Goal: Navigation & Orientation: Find specific page/section

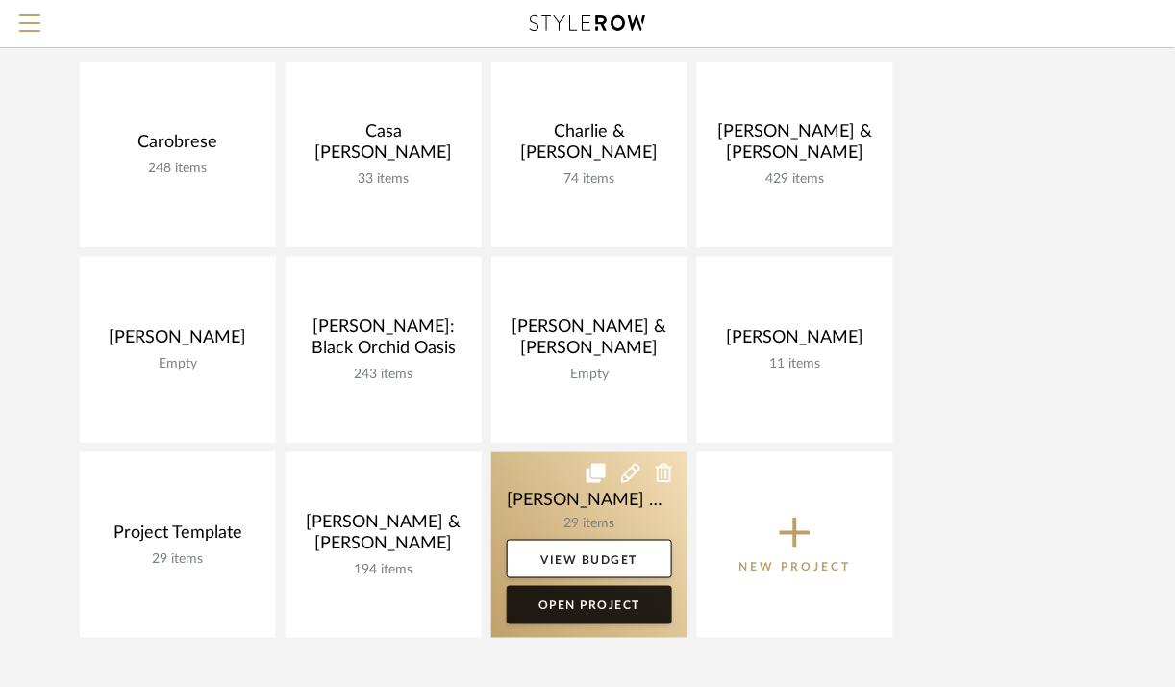
scroll to position [220, 0]
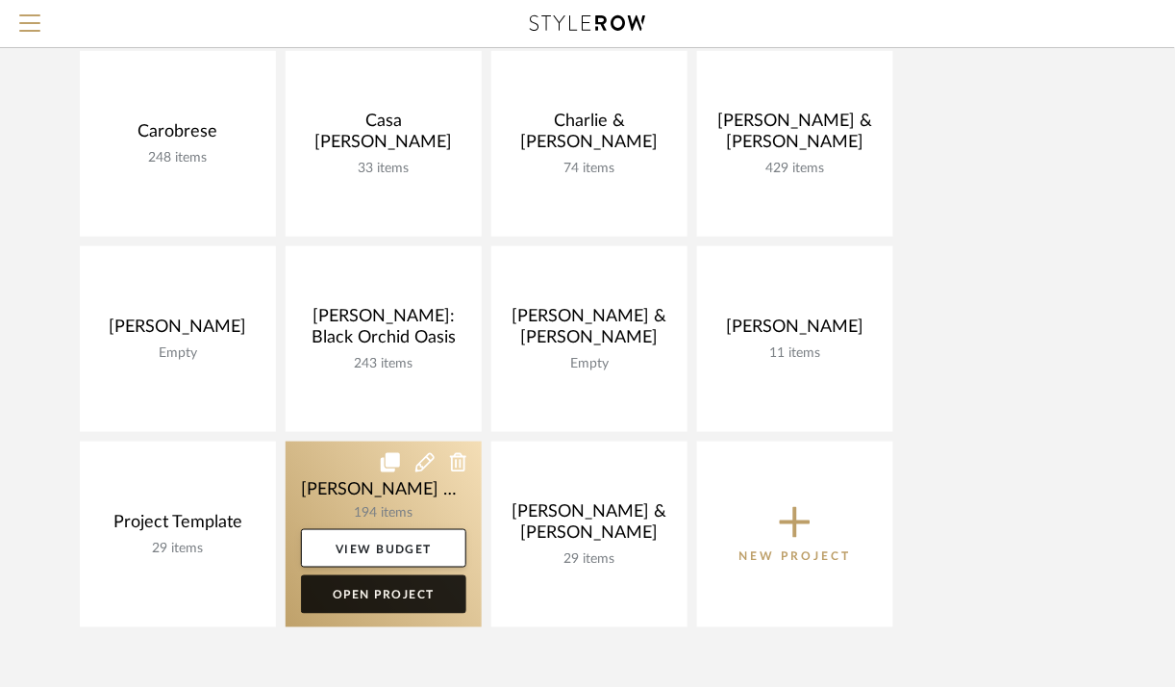
click at [354, 589] on link "Open Project" at bounding box center [383, 594] width 165 height 38
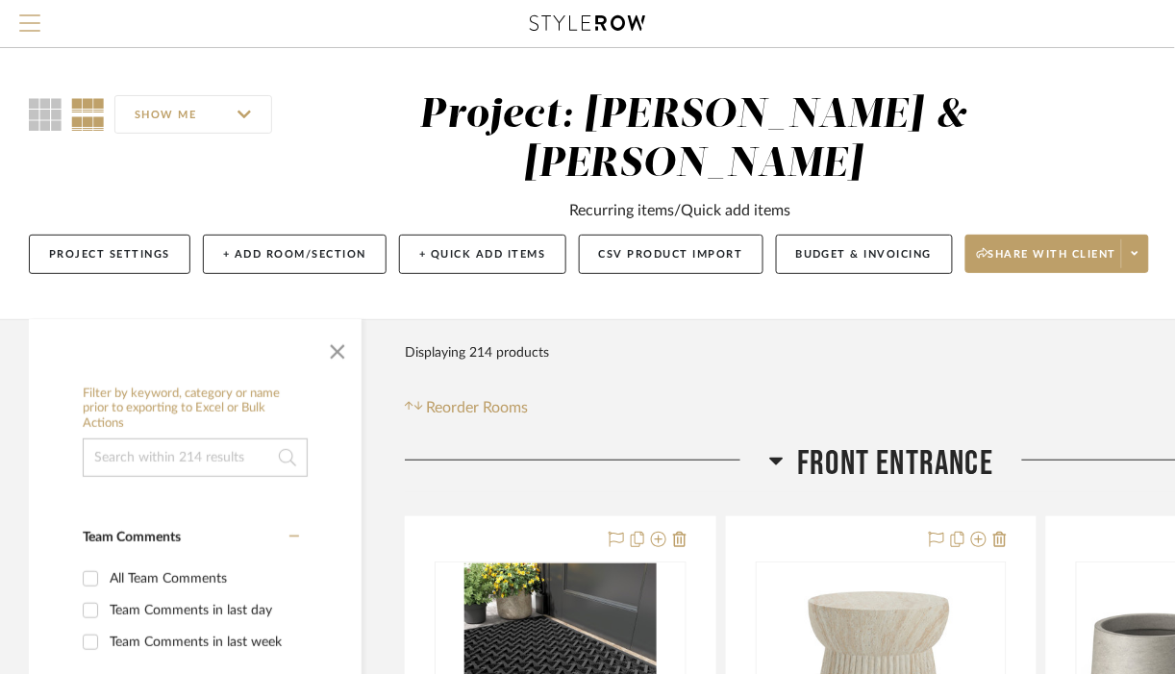
click at [26, 16] on span "Menu" at bounding box center [29, 15] width 21 height 2
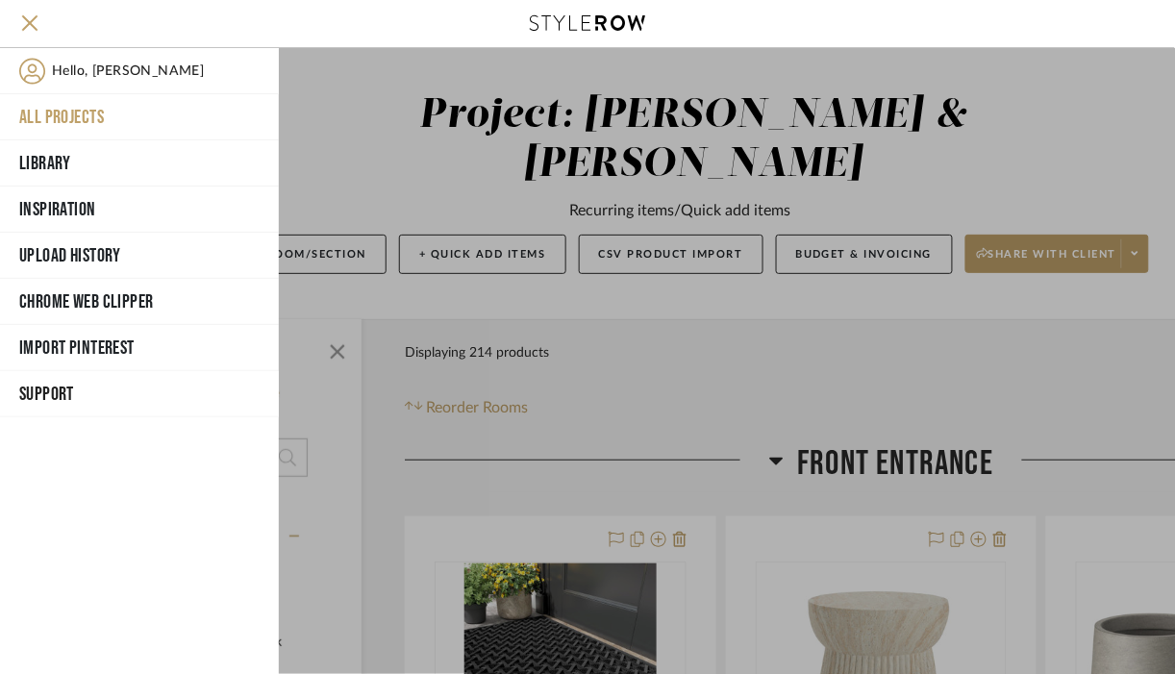
click at [82, 113] on button "All Projects" at bounding box center [139, 117] width 279 height 46
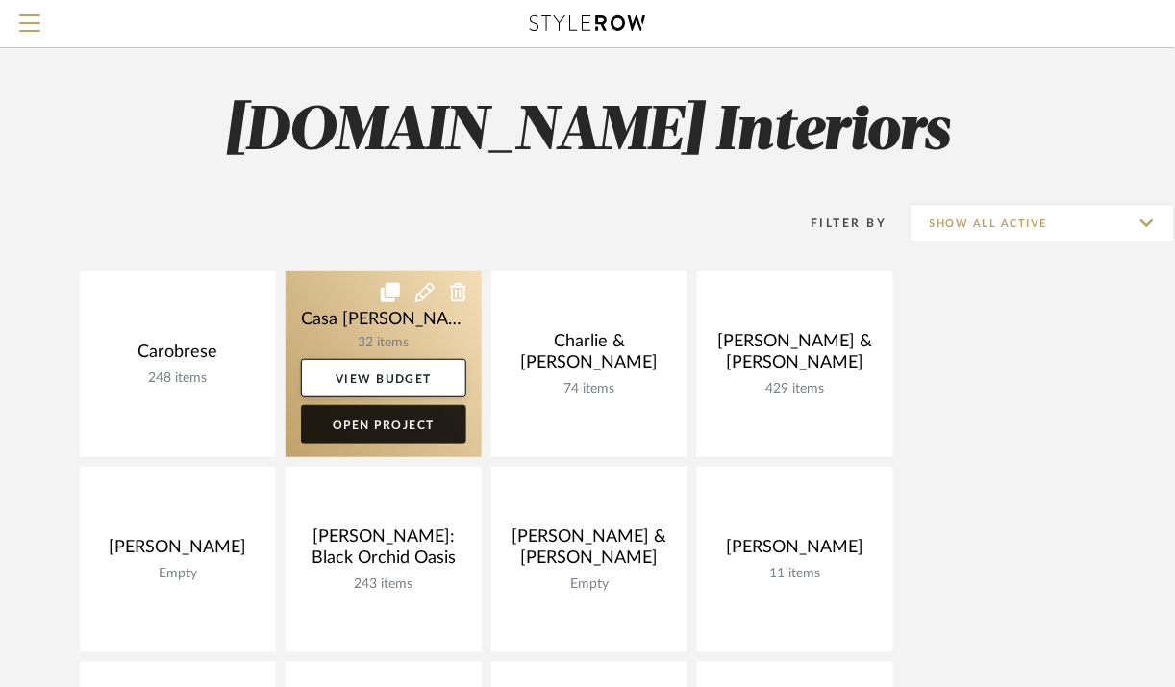
click at [406, 421] on link "Open Project" at bounding box center [383, 424] width 165 height 38
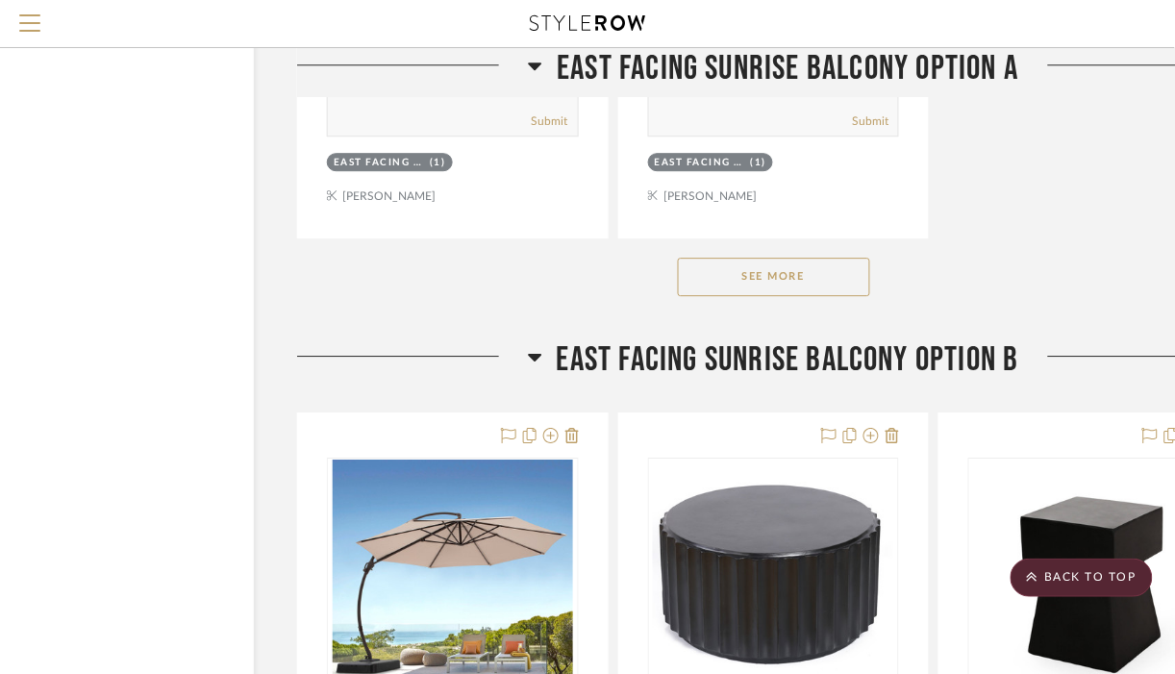
scroll to position [2701, 108]
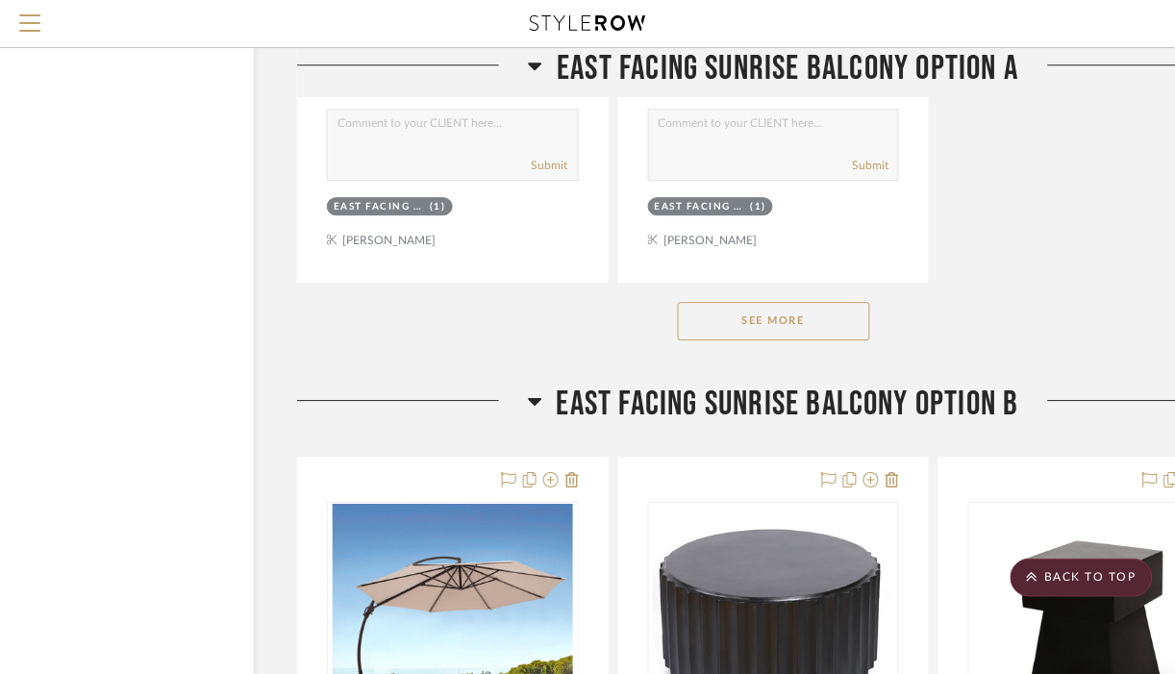
click at [835, 327] on button "See More" at bounding box center [774, 321] width 192 height 38
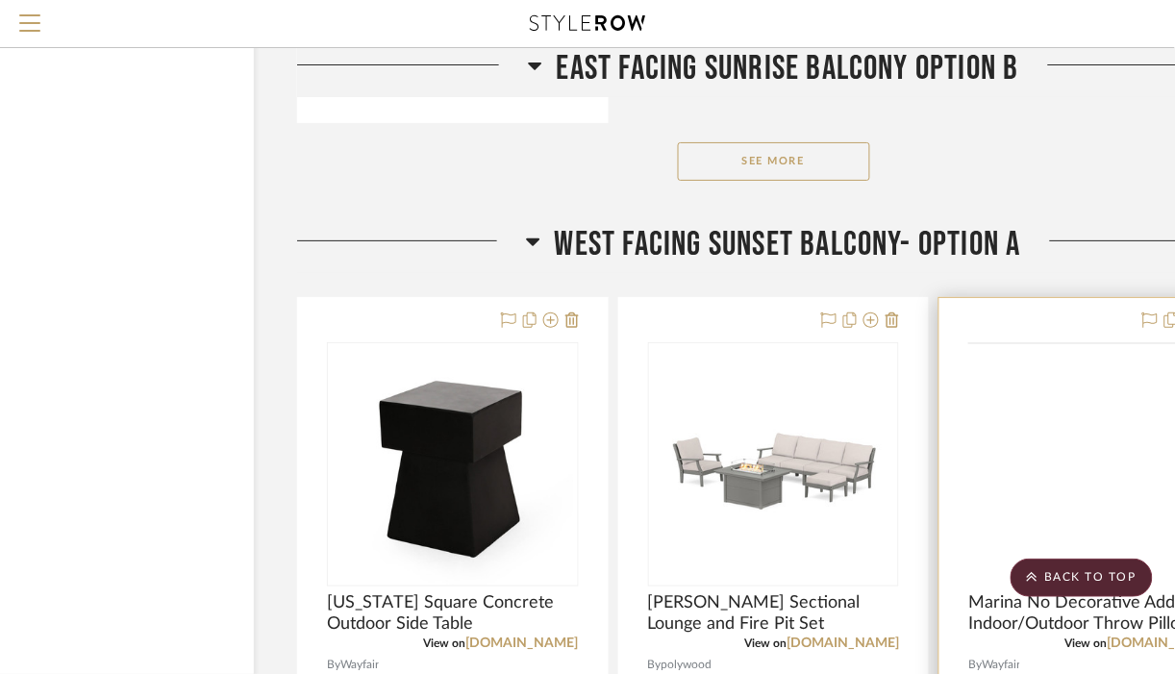
scroll to position [6443, 108]
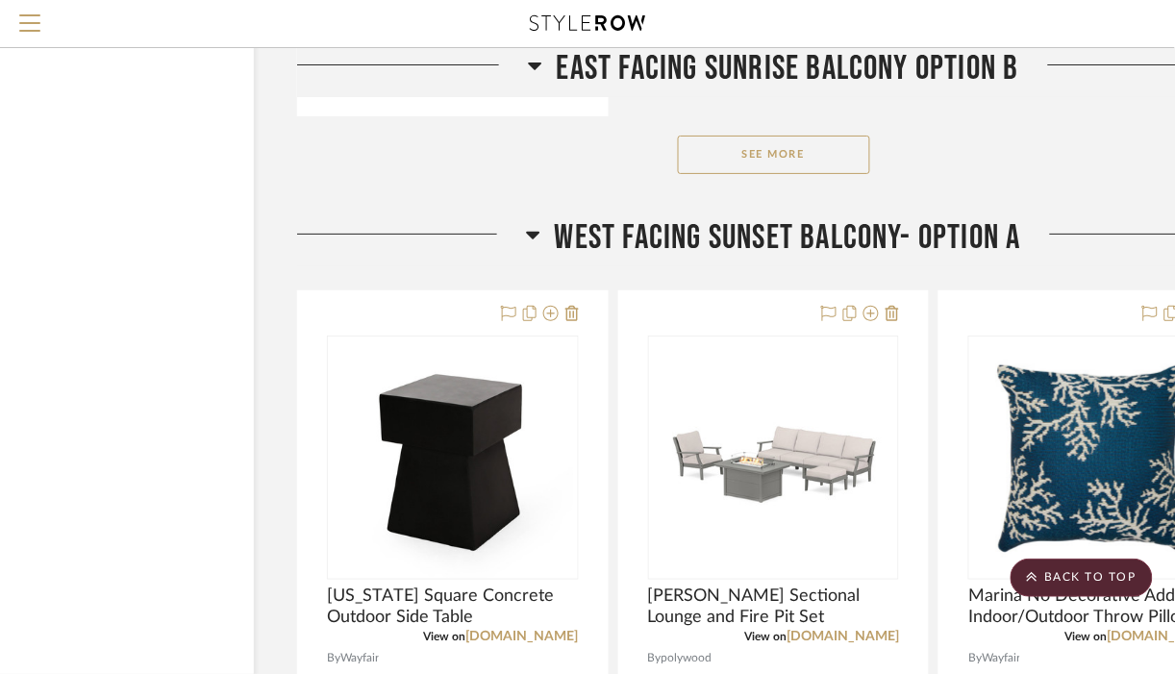
click at [802, 158] on button "See More" at bounding box center [774, 155] width 192 height 38
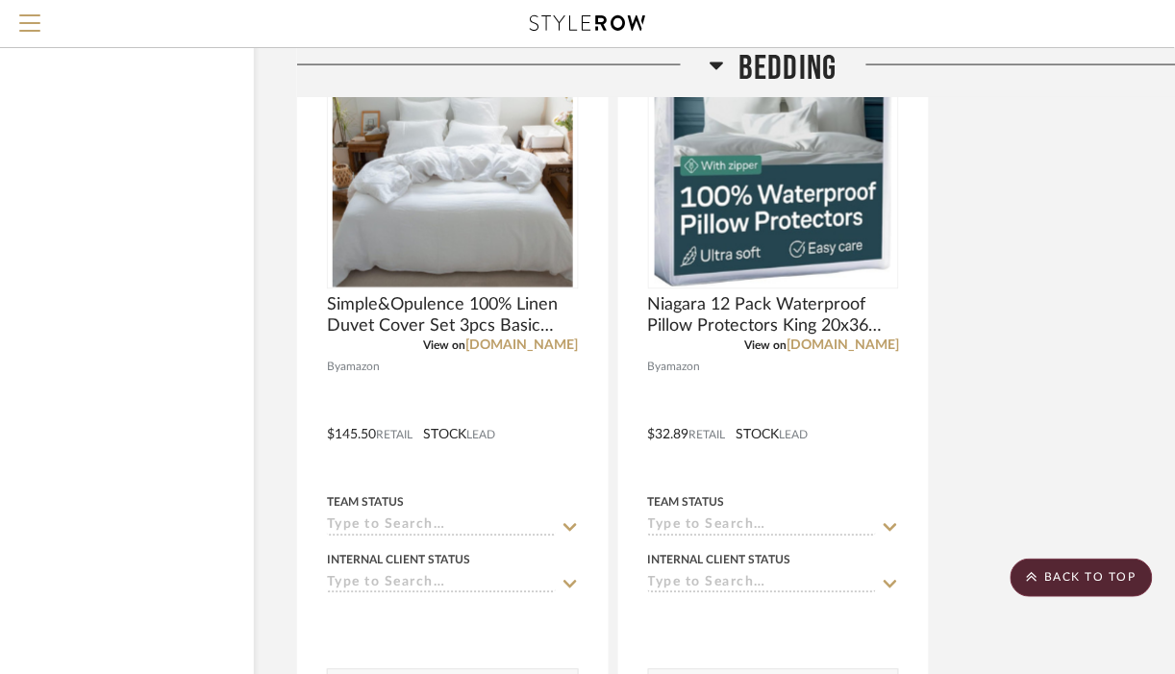
scroll to position [10294, 108]
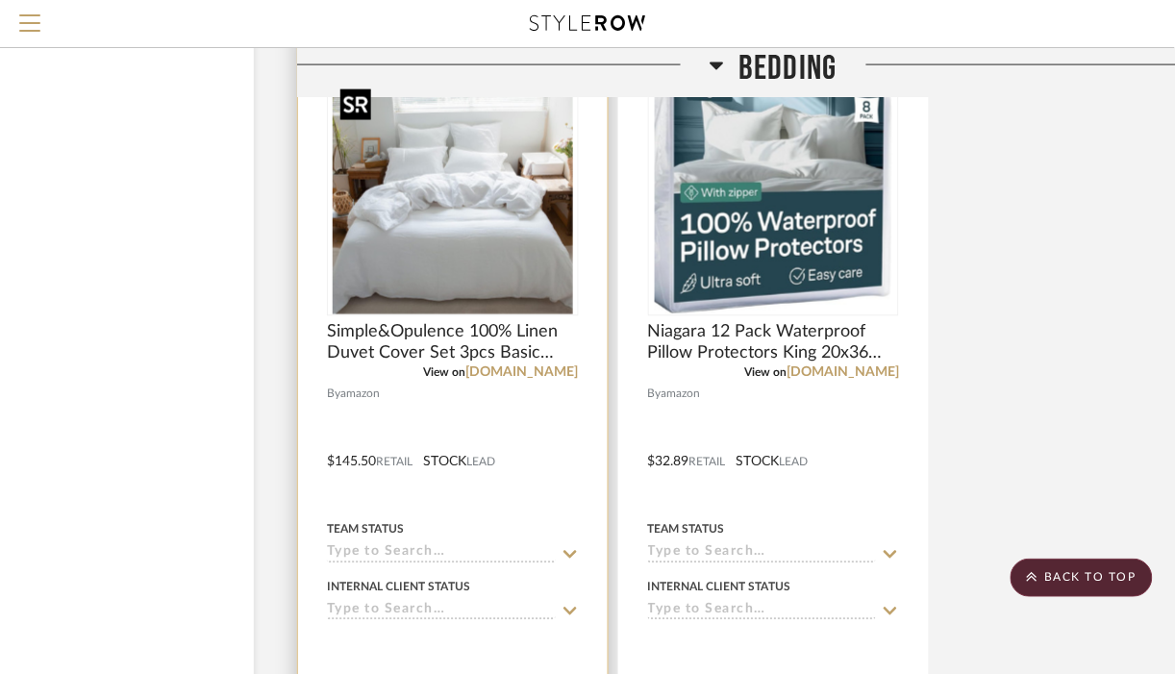
click at [439, 202] on img "0" at bounding box center [453, 194] width 240 height 240
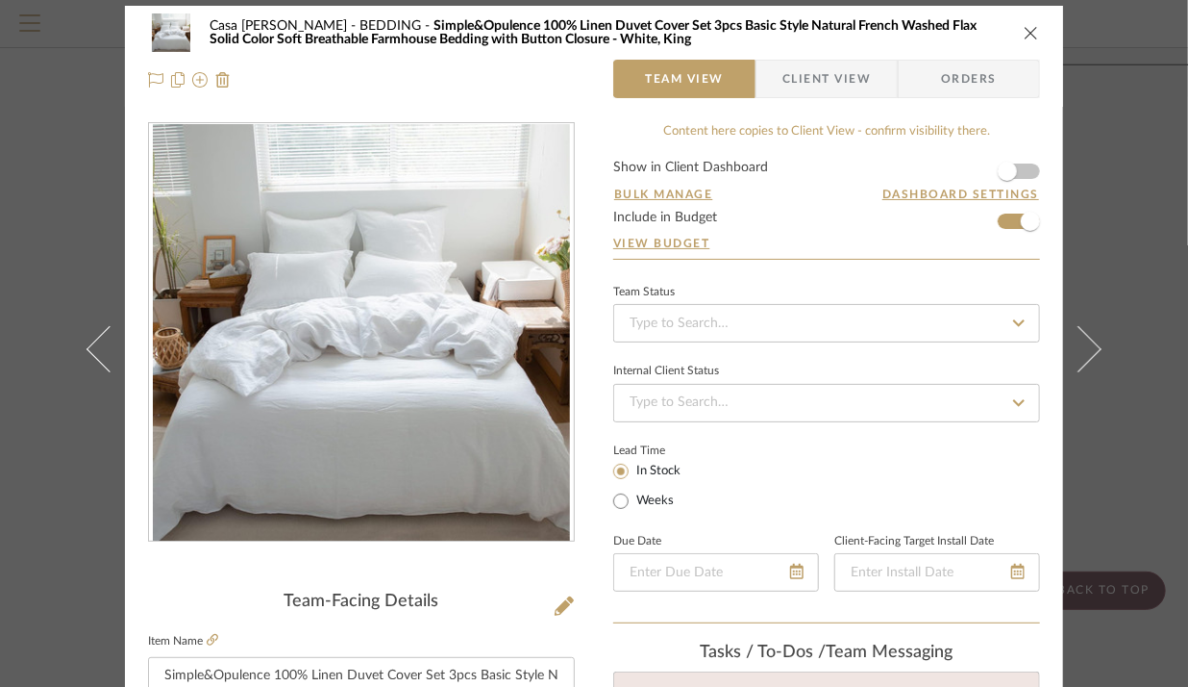
scroll to position [0, 0]
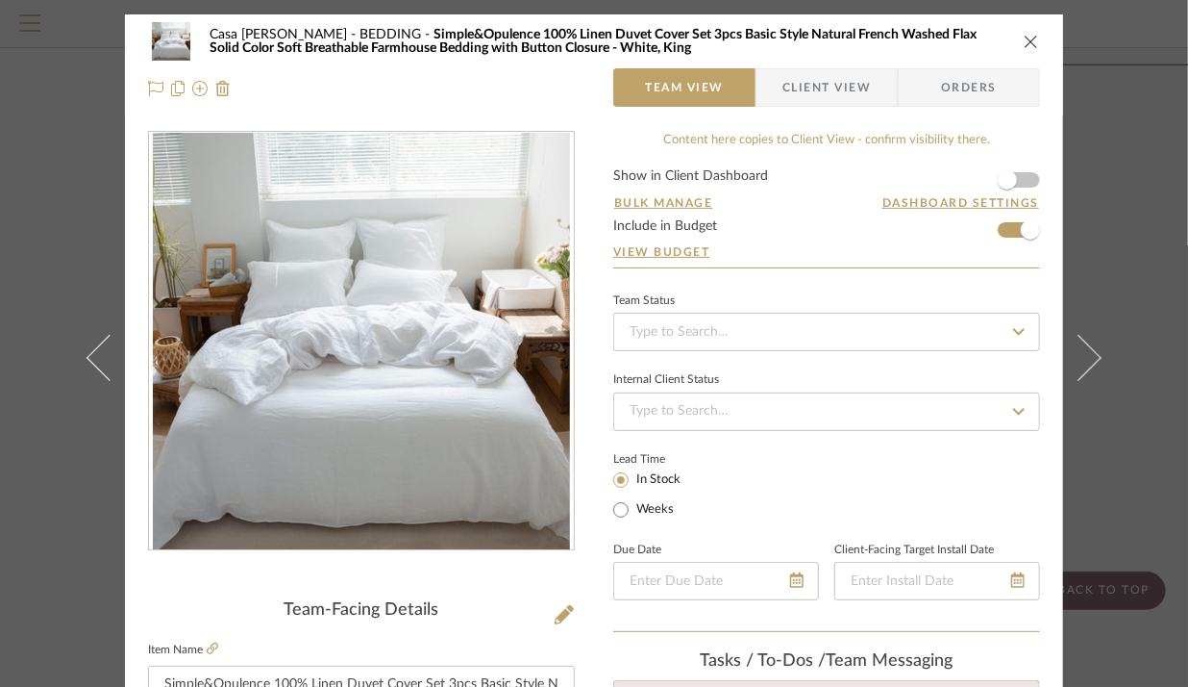
click at [1118, 130] on div "Casa Brisa Refresh BEDDING Simple&Opulence 100% Linen Duvet Cover Set 3pcs Basi…" at bounding box center [594, 343] width 1188 height 687
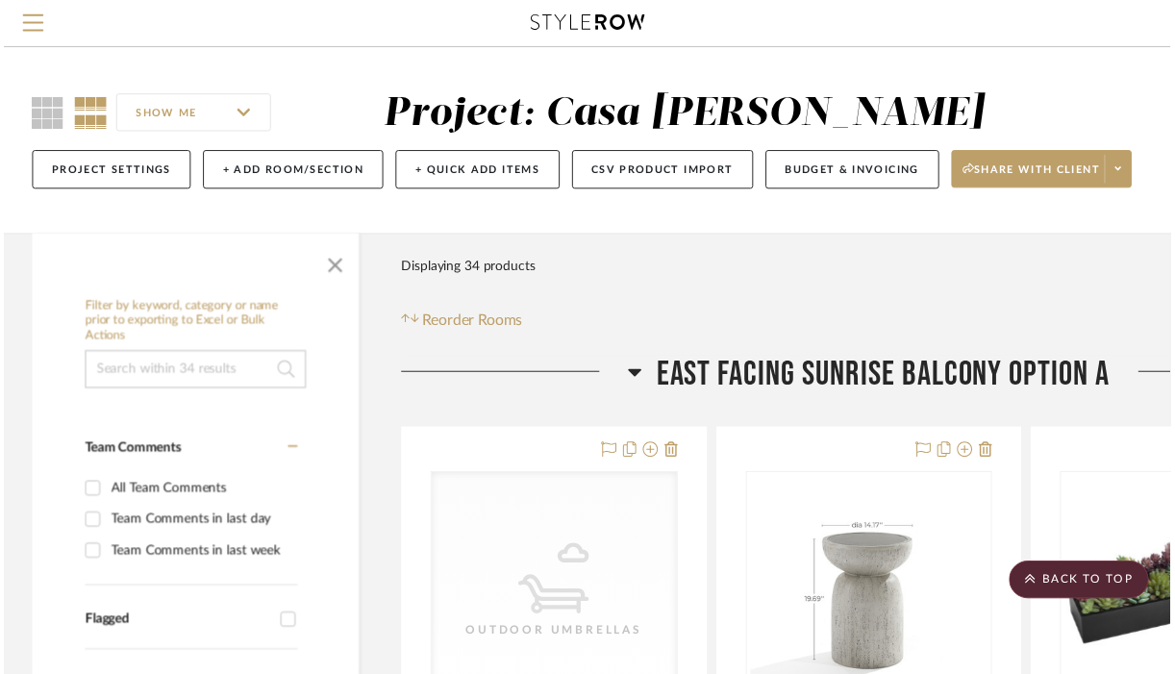
scroll to position [10294, 108]
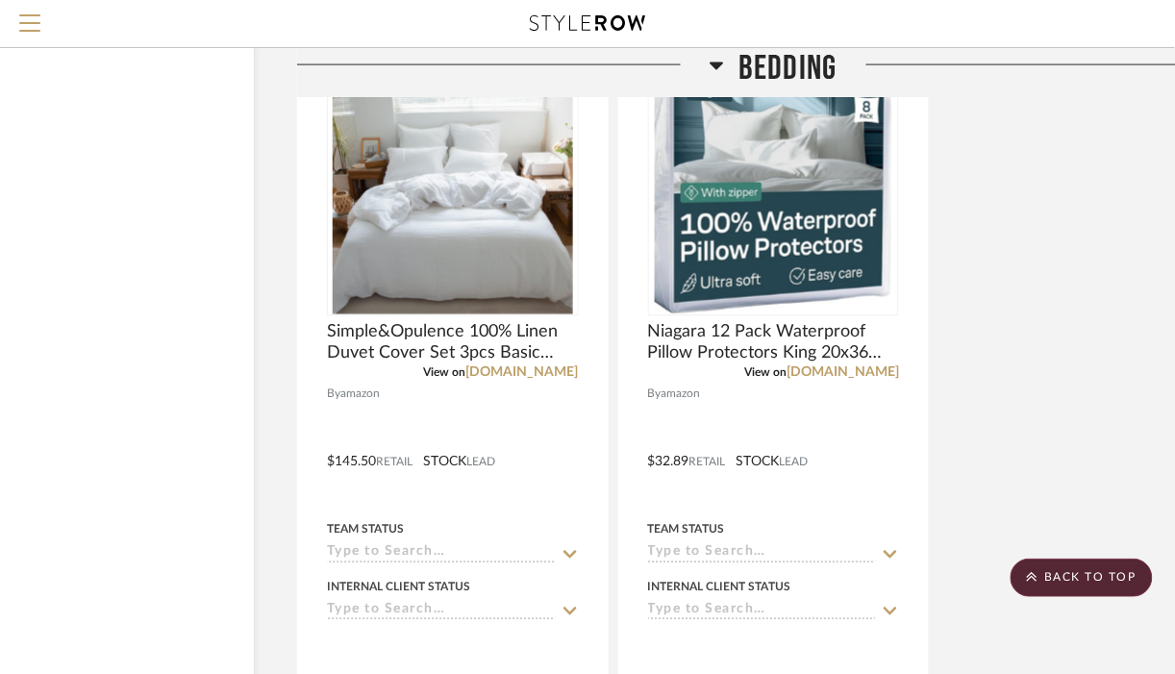
click at [713, 65] on icon at bounding box center [717, 67] width 13 height 8
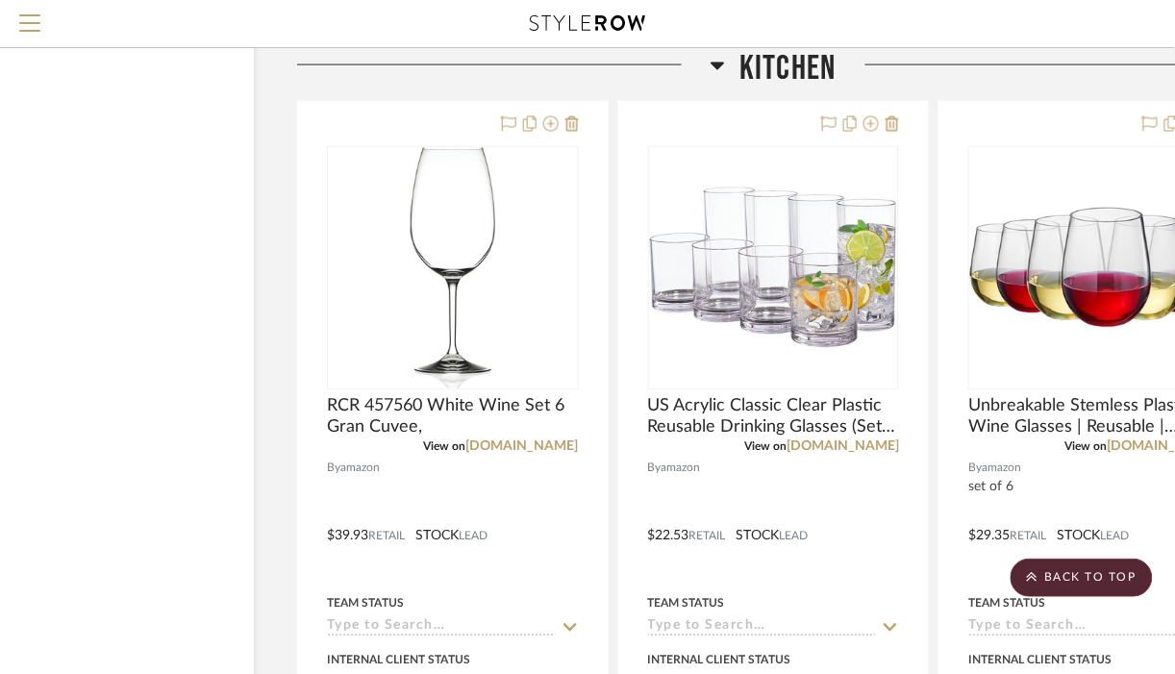
click at [713, 65] on icon at bounding box center [718, 67] width 13 height 8
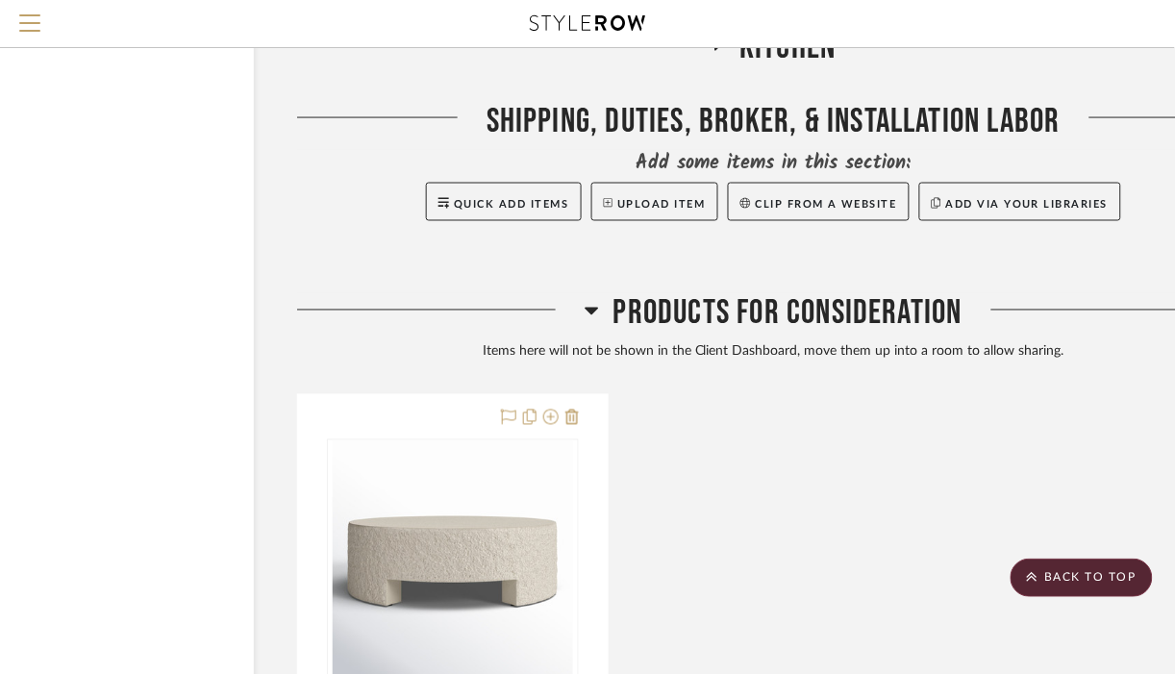
click at [713, 64] on fa-icon at bounding box center [718, 51] width 14 height 28
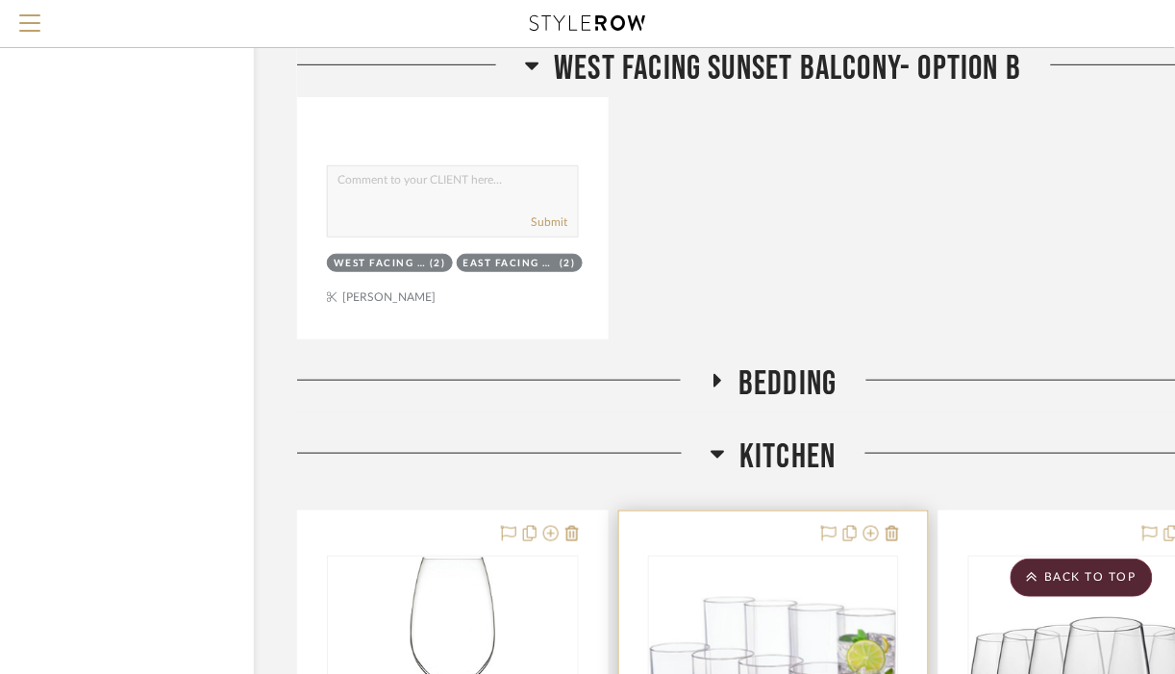
scroll to position [9883, 108]
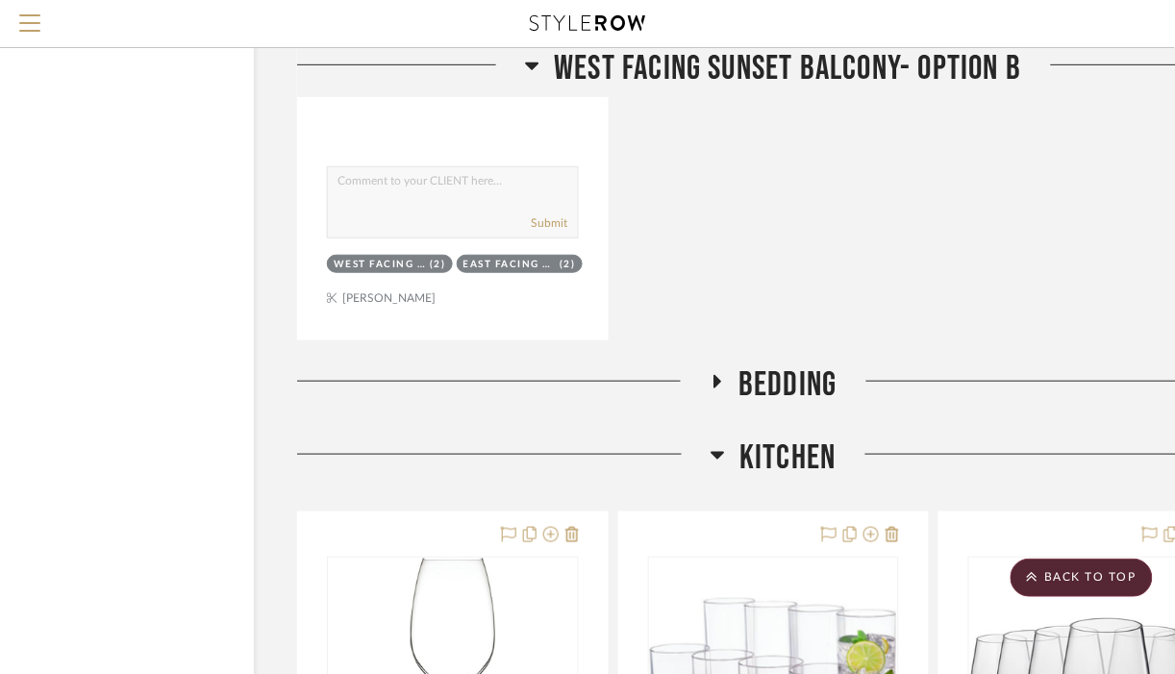
click at [720, 385] on icon at bounding box center [717, 382] width 23 height 14
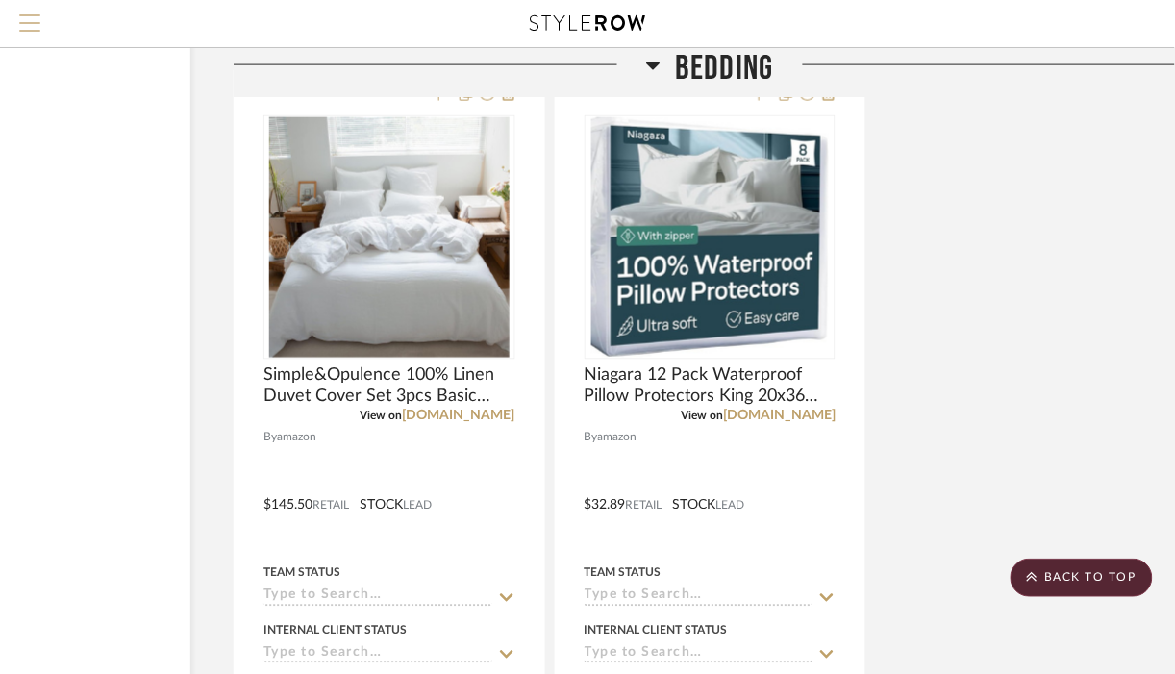
scroll to position [10240, 181]
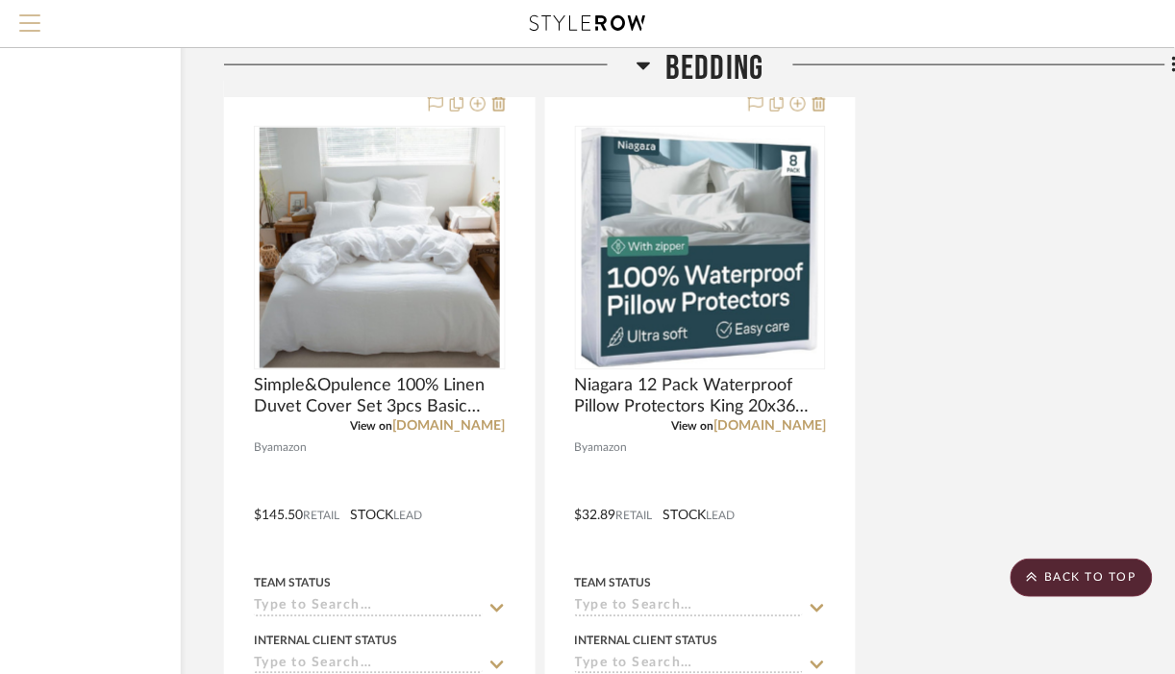
click at [31, 17] on span "Menu" at bounding box center [29, 28] width 21 height 29
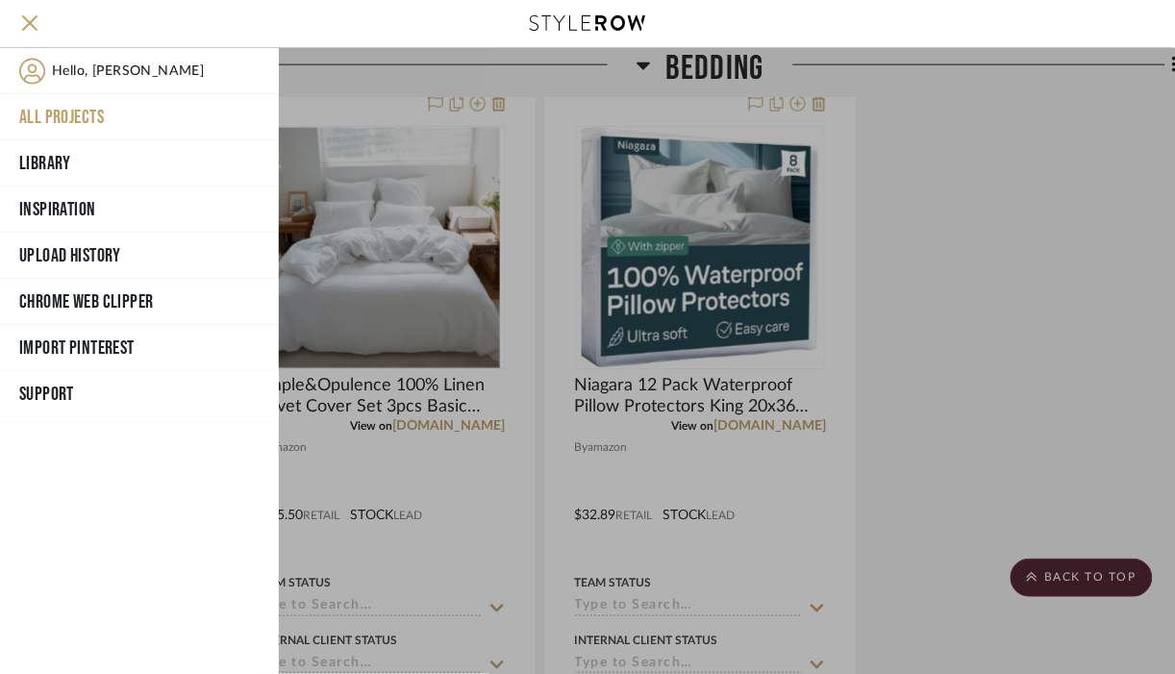
click at [43, 120] on button "All Projects" at bounding box center [139, 117] width 279 height 46
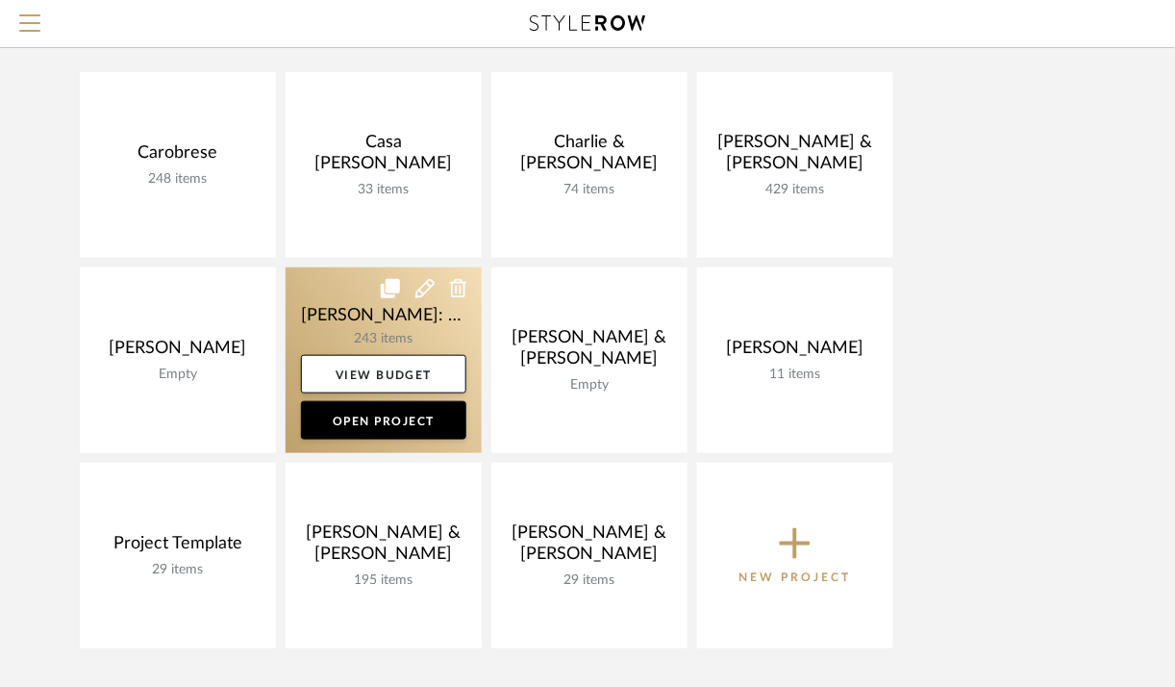
scroll to position [197, 0]
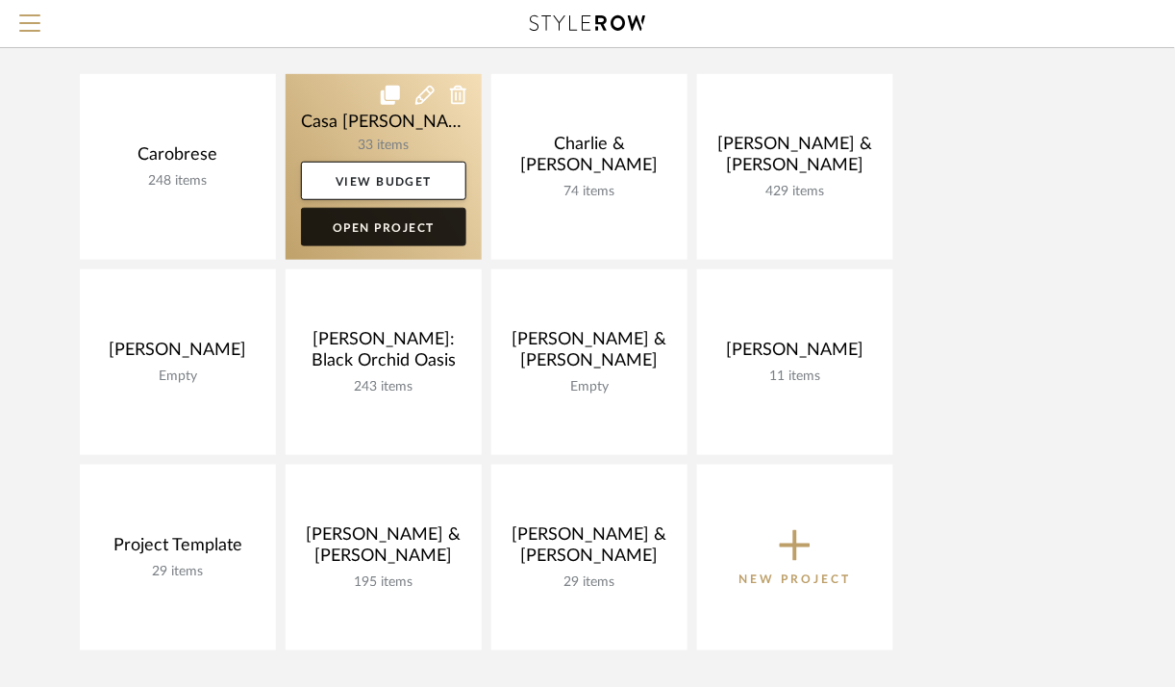
click at [365, 221] on link "Open Project" at bounding box center [383, 227] width 165 height 38
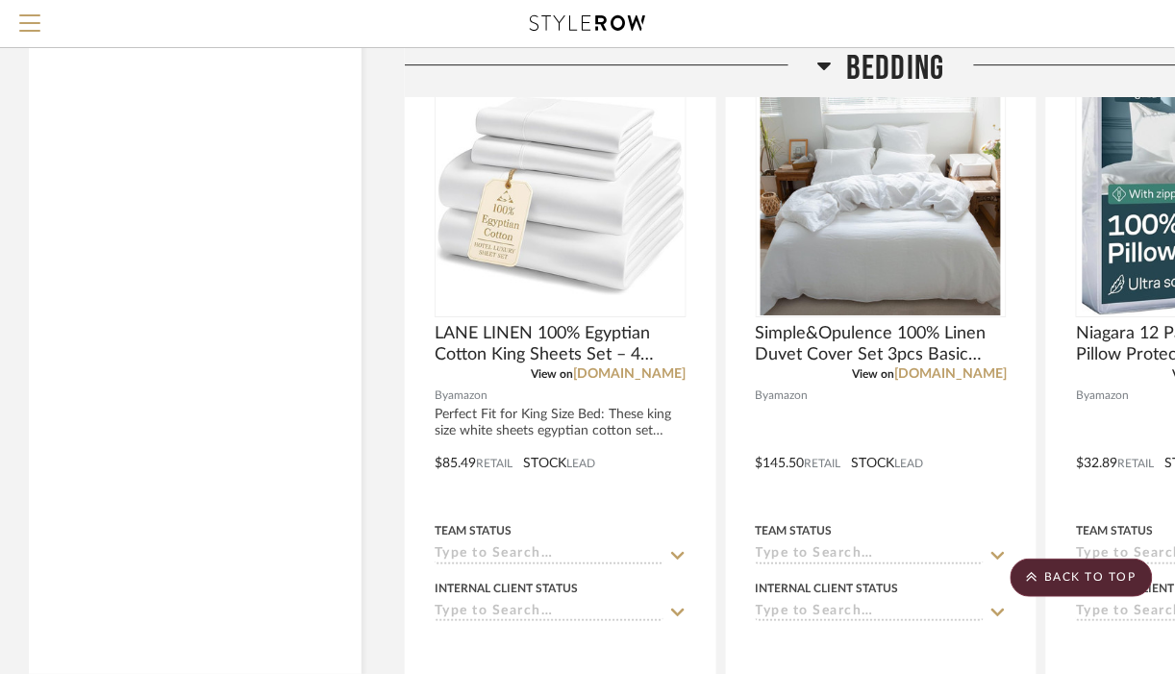
scroll to position [9448, 0]
